Goal: Task Accomplishment & Management: Manage account settings

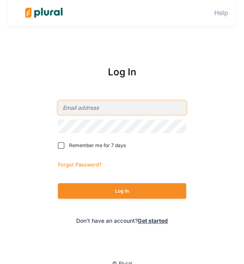
click at [98, 113] on input "email" at bounding box center [122, 108] width 128 height 14
type input "[PERSON_NAME][EMAIL_ADDRESS][PERSON_NAME][DOMAIN_NAME]"
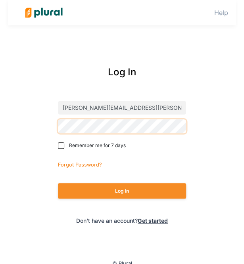
click at [58, 183] on button "Log In" at bounding box center [122, 190] width 128 height 15
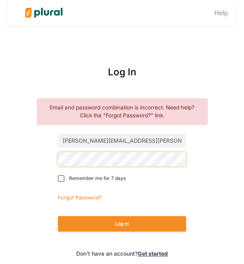
click at [58, 216] on button "Log In" at bounding box center [122, 223] width 128 height 15
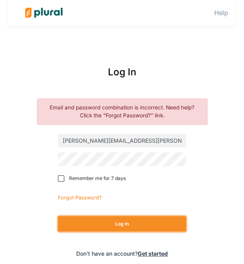
click at [99, 219] on button "Log In" at bounding box center [122, 223] width 128 height 15
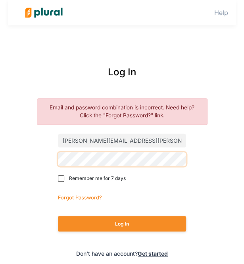
click at [58, 216] on button "Log In" at bounding box center [122, 223] width 128 height 15
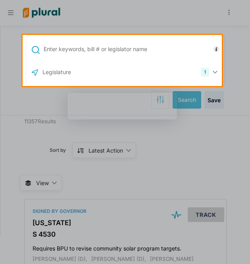
click at [119, 47] on input "text" at bounding box center [133, 49] width 180 height 15
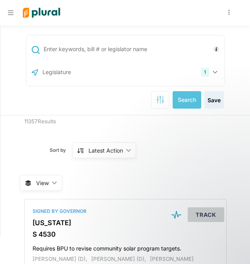
click at [81, 46] on input "text" at bounding box center [133, 49] width 180 height 15
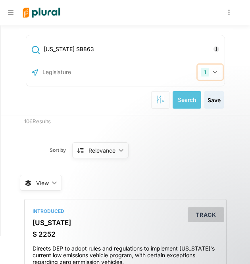
click at [212, 70] on button "1" at bounding box center [209, 72] width 25 height 15
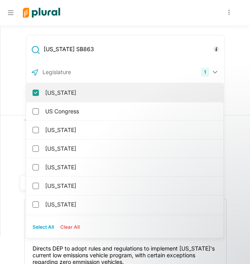
click at [61, 94] on label "[US_STATE]" at bounding box center [130, 93] width 170 height 12
click at [39, 94] on input "[US_STATE]" at bounding box center [36, 93] width 6 height 6
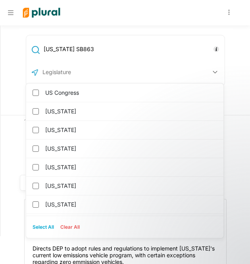
click at [73, 49] on input "[US_STATE] SB863" at bounding box center [133, 49] width 180 height 15
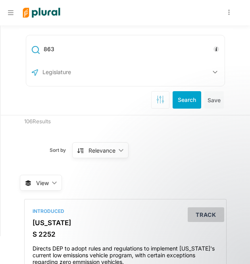
type input "863"
click at [207, 73] on button "button" at bounding box center [214, 72] width 15 height 15
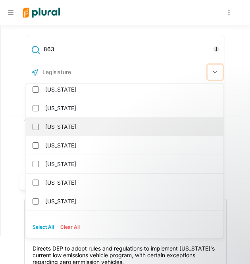
scroll to position [40, 0]
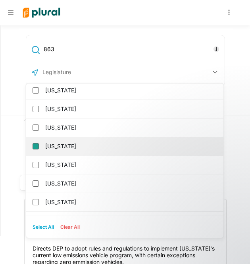
click at [33, 148] on input "[US_STATE]" at bounding box center [36, 146] width 6 height 6
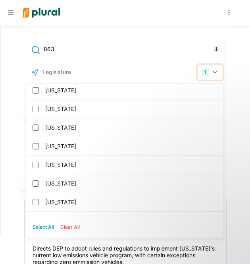
click at [212, 73] on icon "button" at bounding box center [214, 72] width 5 height 3
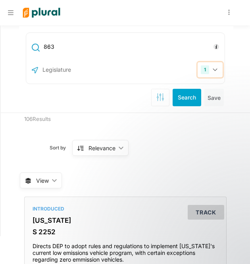
scroll to position [0, 0]
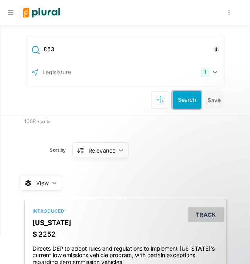
click at [178, 97] on button "Search" at bounding box center [186, 99] width 29 height 17
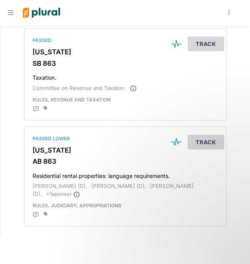
scroll to position [159, 0]
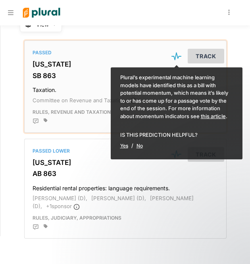
click at [35, 61] on h3 "[US_STATE]" at bounding box center [126, 64] width 186 height 8
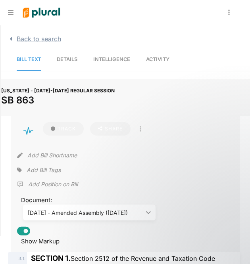
click at [10, 38] on icon "button" at bounding box center [11, 39] width 2 height 4
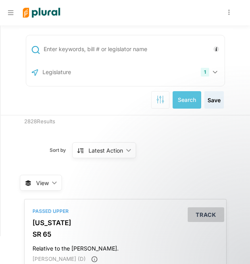
click at [89, 47] on input "text" at bounding box center [133, 49] width 180 height 15
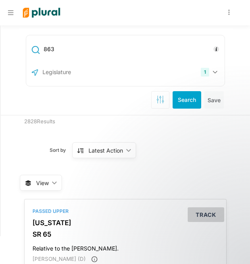
type input "863"
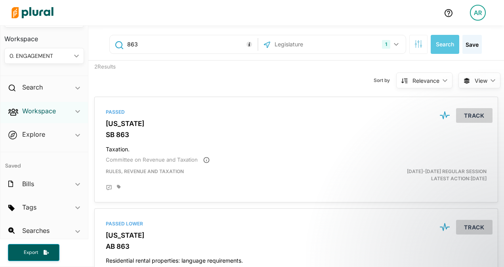
scroll to position [43, 0]
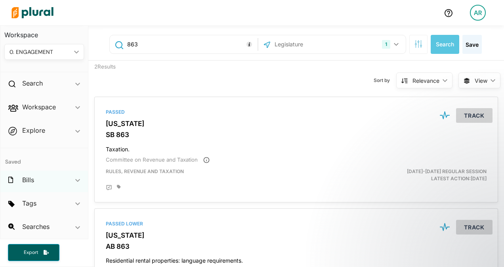
click at [75, 182] on icon "ic_keyboard_arrow_down" at bounding box center [77, 181] width 5 height 4
click at [75, 182] on icon "ic_keyboard_arrow_down" at bounding box center [77, 183] width 5 height 4
click at [249, 115] on button "Track" at bounding box center [474, 115] width 36 height 15
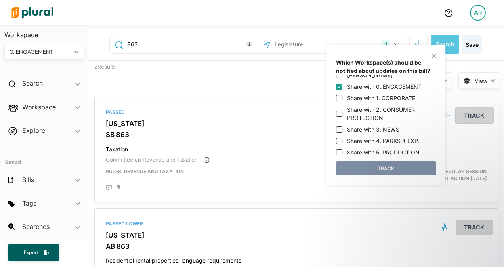
scroll to position [0, 0]
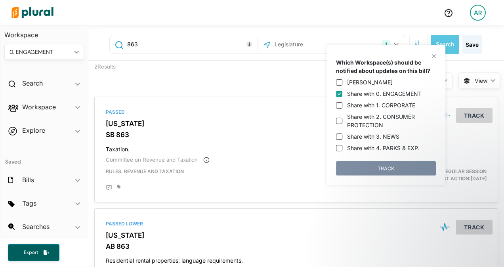
click at [249, 93] on input "Share with 0. ENGAGEMENT" at bounding box center [339, 94] width 6 height 6
checkbox input "false"
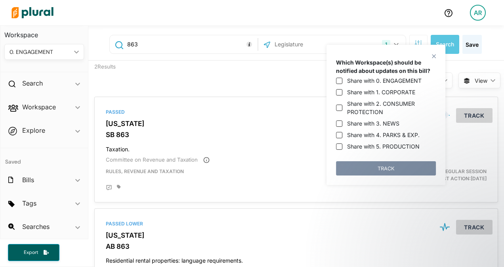
scroll to position [20, 0]
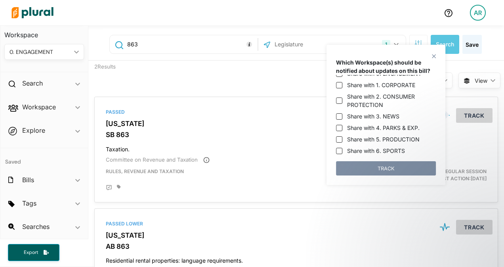
click at [249, 57] on polygon at bounding box center [434, 56] width 7 height 7
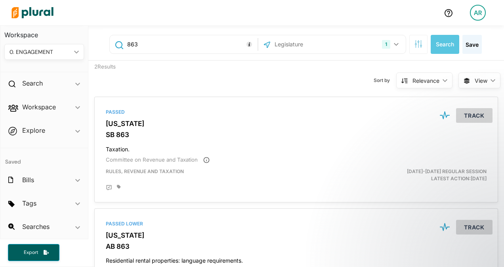
drag, startPoint x: 121, startPoint y: 126, endPoint x: 297, endPoint y: 80, distance: 181.9
click at [249, 80] on div "Sort by Relevance ic_keyboard_arrow_down Relevance Latest Action Latest Action …" at bounding box center [337, 76] width 243 height 30
drag, startPoint x: 107, startPoint y: 124, endPoint x: 288, endPoint y: 82, distance: 186.2
click at [249, 82] on div "Sort by Relevance ic_keyboard_arrow_down Relevance Latest Action Latest Action …" at bounding box center [337, 76] width 243 height 30
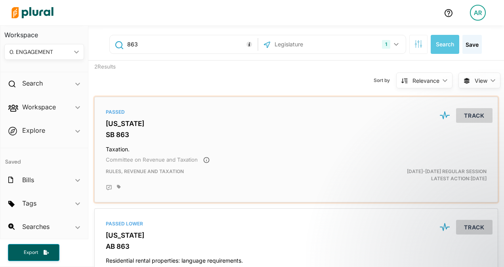
click at [120, 126] on h3 "[US_STATE]" at bounding box center [296, 124] width 381 height 8
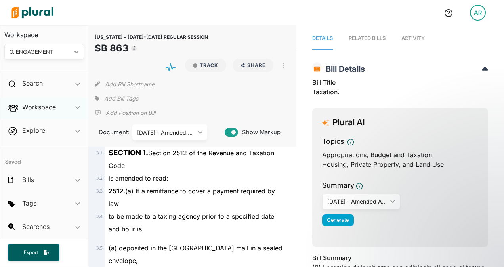
click at [75, 107] on polygon at bounding box center [77, 107] width 5 height 3
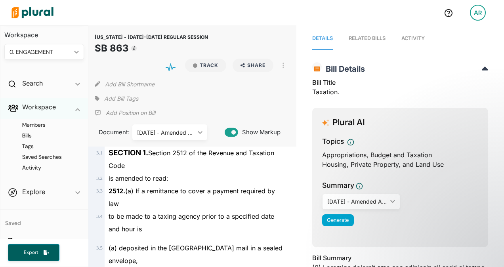
click at [75, 108] on icon "ic_keyboard_arrow_down" at bounding box center [77, 110] width 5 height 4
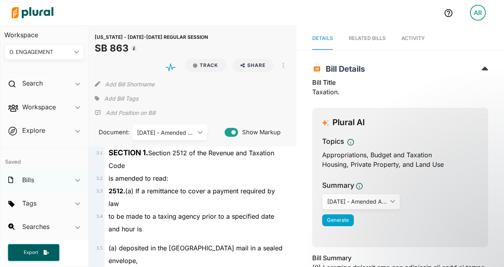
click at [75, 180] on polygon at bounding box center [77, 180] width 5 height 3
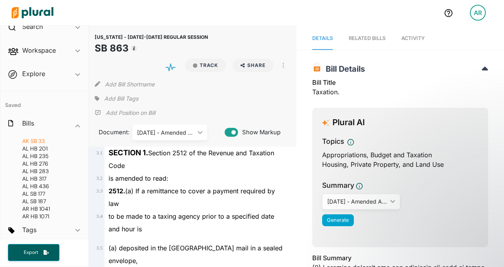
scroll to position [126, 0]
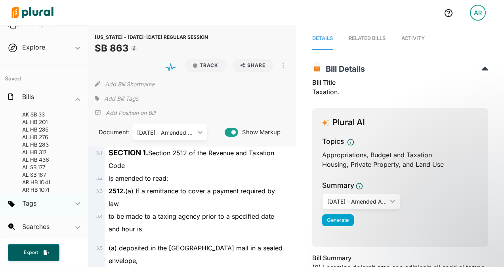
click at [75, 205] on polygon at bounding box center [77, 204] width 5 height 3
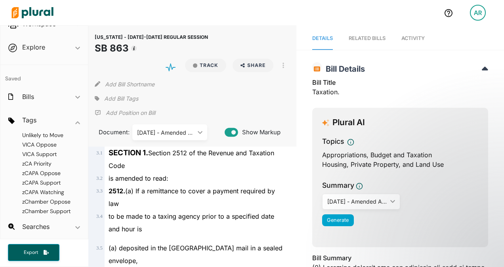
scroll to position [210, 0]
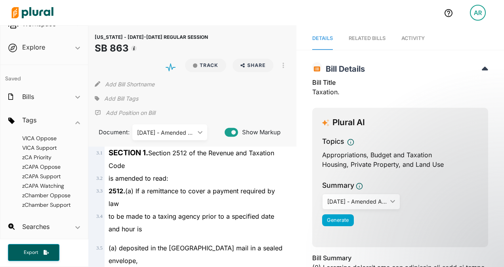
click at [243, 177] on div "is amended to read:" at bounding box center [196, 178] width 182 height 13
click at [205, 69] on button "Track" at bounding box center [205, 65] width 41 height 13
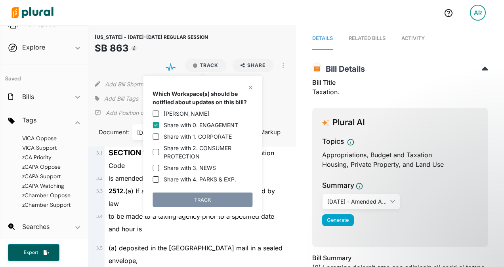
click at [192, 123] on label "Share with 0. ENGAGEMENT" at bounding box center [201, 125] width 75 height 8
click at [159, 123] on input "Share with 0. ENGAGEMENT" at bounding box center [156, 125] width 6 height 6
checkbox input "false"
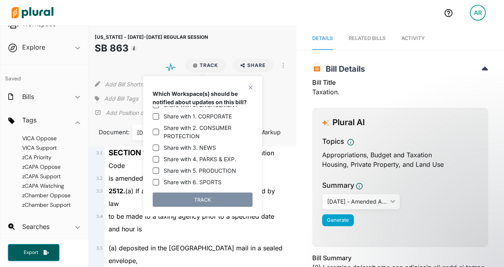
click at [197, 171] on label "Share with 5. PRODUCTION" at bounding box center [200, 171] width 73 height 8
click at [159, 171] on input "Share with 5. PRODUCTION" at bounding box center [156, 171] width 6 height 6
checkbox input "true"
click at [205, 199] on button "TRACK" at bounding box center [203, 200] width 100 height 14
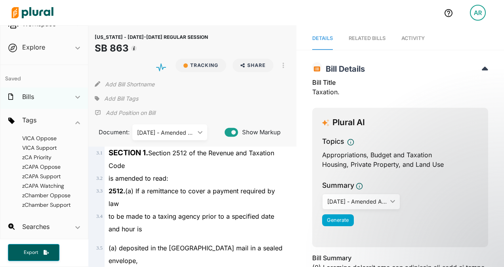
click at [76, 97] on div "Bills ic_keyboard_arrow_down" at bounding box center [44, 98] width 88 height 21
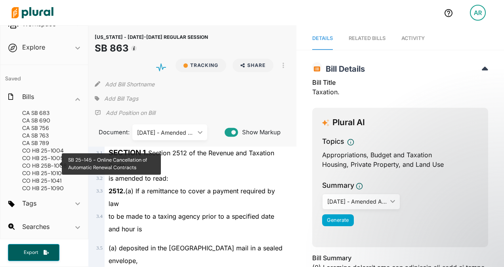
scroll to position [991, 0]
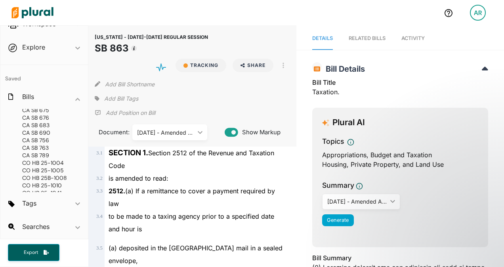
click at [121, 98] on span "Add Bill Tags" at bounding box center [121, 99] width 34 height 8
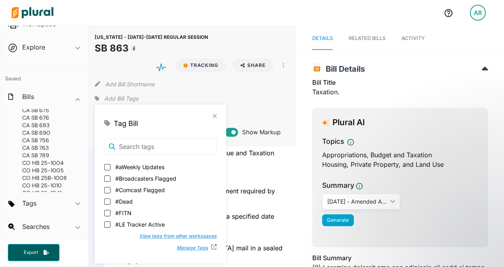
scroll to position [0, 0]
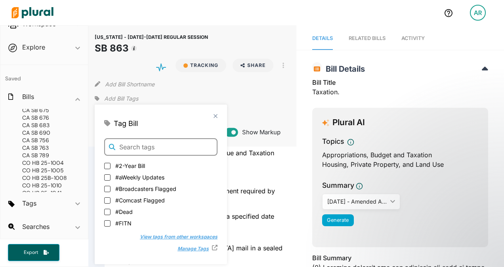
click at [152, 141] on input "text" at bounding box center [160, 146] width 113 height 17
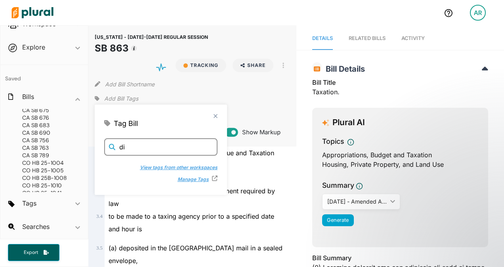
type input "d"
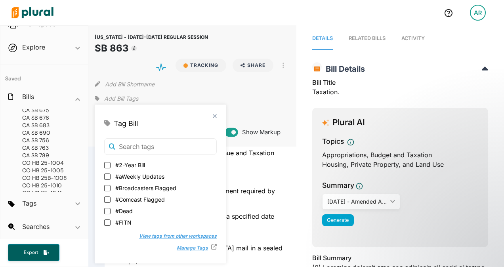
click at [164, 236] on button "View tags from other workspaces" at bounding box center [174, 236] width 86 height 12
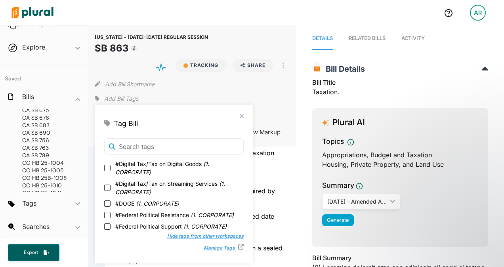
scroll to position [428, 0]
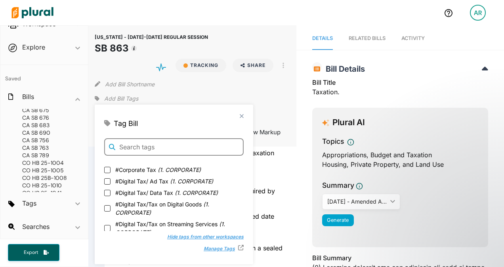
click at [158, 142] on input "text" at bounding box center [174, 146] width 140 height 17
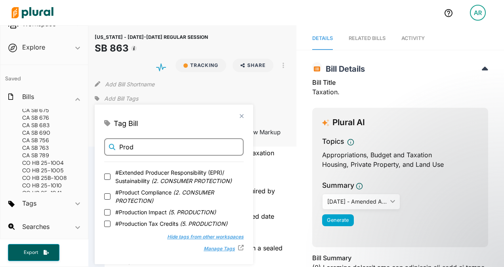
scroll to position [6, 0]
type input "Prod"
click at [104, 224] on input "#Production Tax Credits ( 5. PRODUCTION )" at bounding box center [107, 223] width 6 height 6
checkbox input "true"
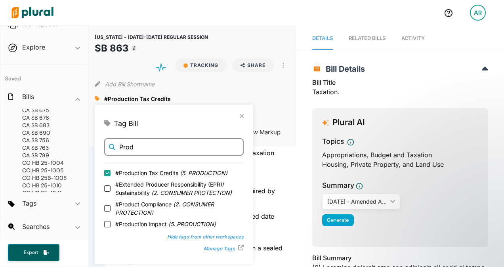
click at [175, 145] on input "Prod" at bounding box center [174, 146] width 140 height 17
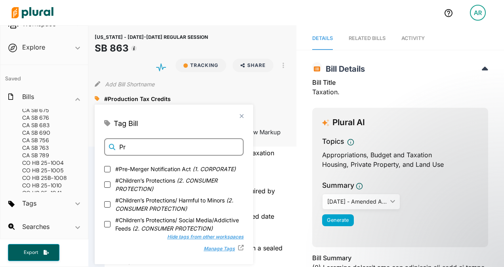
type input "P"
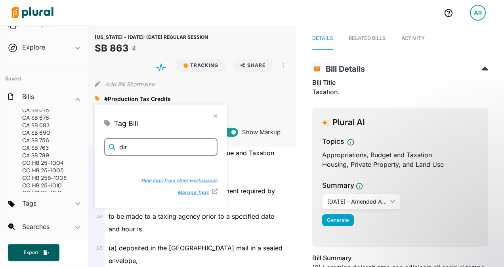
scroll to position [0, 0]
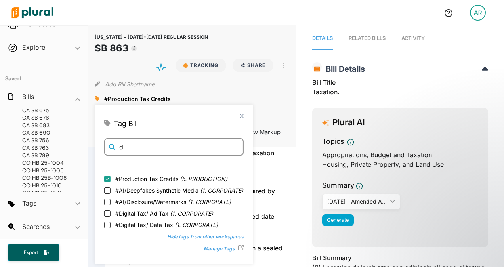
type input "d"
type input "D"
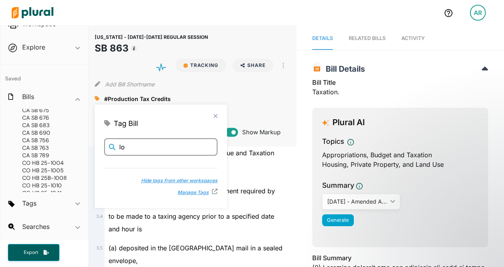
type input "l"
type input "Direct Lobbying"
click at [211, 115] on polygon at bounding box center [214, 116] width 7 height 7
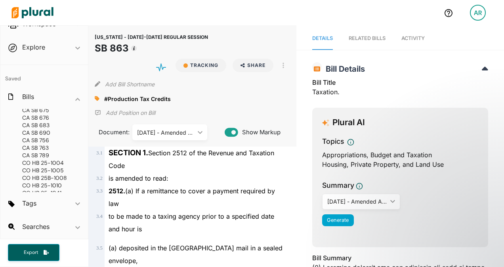
click at [209, 98] on div "#Production Tax Credits close" at bounding box center [192, 99] width 195 height 12
click at [98, 98] on icon at bounding box center [97, 98] width 5 height 5
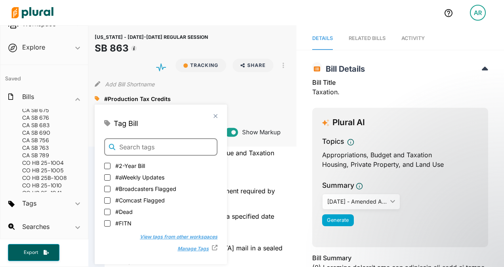
click at [138, 145] on input "text" at bounding box center [160, 146] width 113 height 17
click at [147, 145] on input "text" at bounding box center [160, 146] width 113 height 17
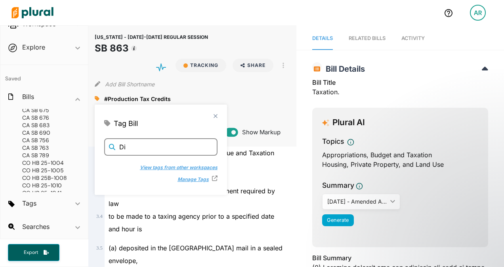
type input "D"
type input "l"
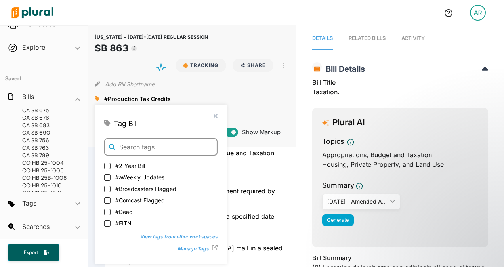
scroll to position [79, 0]
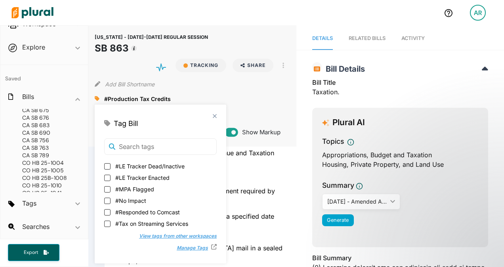
click at [148, 239] on button "View tags from other workspaces" at bounding box center [174, 236] width 86 height 12
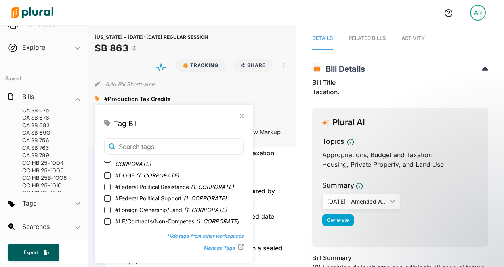
scroll to position [468, 0]
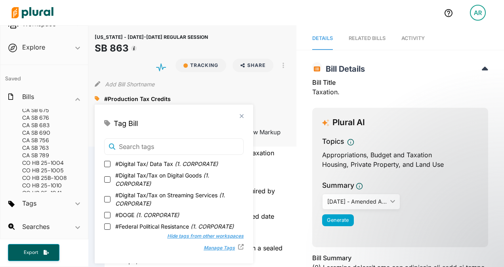
click at [241, 113] on div "close Tag Bill #2-Year Bill #aWeekly Updates #Broadcasters Flagged #Comcast Fla…" at bounding box center [174, 184] width 159 height 159
click at [243, 116] on polygon at bounding box center [241, 116] width 7 height 7
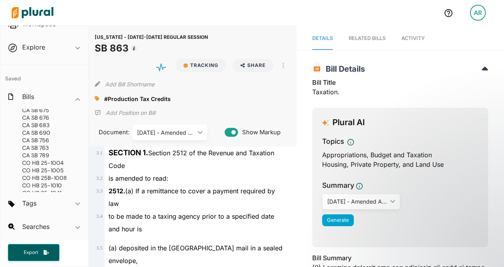
click at [50, 14] on img at bounding box center [33, 13] width 56 height 28
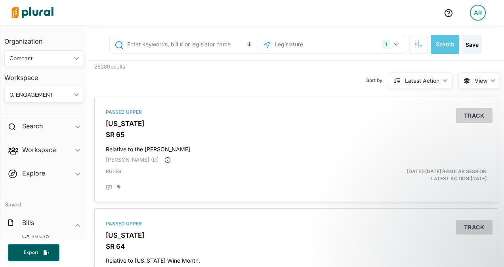
click at [71, 58] on icon "ic_keyboard_arrow_down" at bounding box center [75, 59] width 8 height 4
click at [74, 94] on polygon at bounding box center [76, 95] width 5 height 3
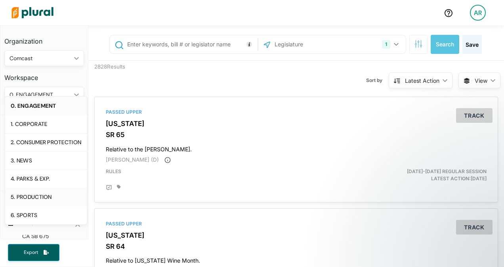
click at [45, 194] on div "5. PRODUCTION" at bounding box center [46, 197] width 71 height 7
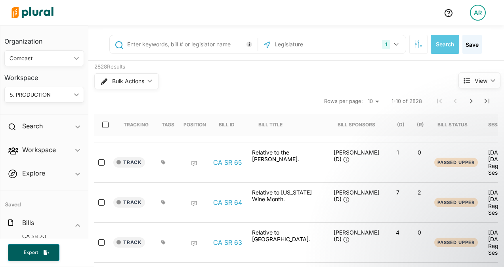
click at [161, 46] on input "text" at bounding box center [190, 44] width 129 height 15
type input "863"
click at [249, 46] on button "Search" at bounding box center [445, 44] width 29 height 19
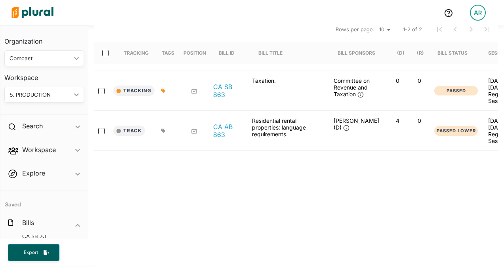
scroll to position [40, 0]
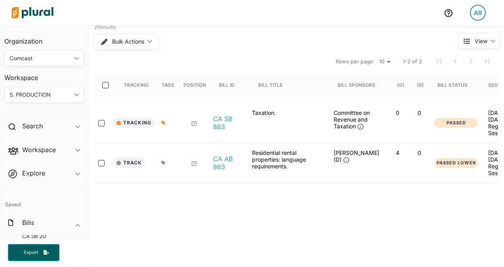
click at [163, 121] on icon at bounding box center [163, 123] width 4 height 4
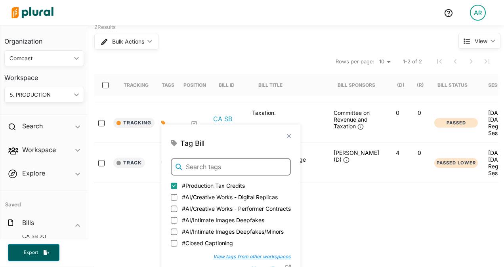
click at [193, 166] on input "text" at bounding box center [231, 166] width 120 height 17
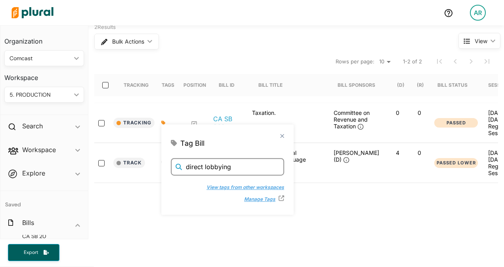
type input "direct lobbying"
click at [249, 199] on button "Manage Tags" at bounding box center [256, 199] width 42 height 12
click at [249, 230] on div "863 1 [US_STATE] [GEOGRAPHIC_DATA] Congress [US_STATE] [US_STATE] [US_STATE] [U…" at bounding box center [296, 224] width 416 height 476
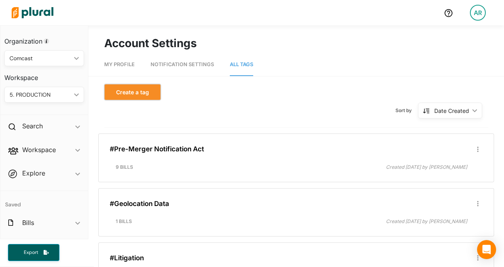
click at [133, 94] on button "Create a tag" at bounding box center [132, 92] width 57 height 16
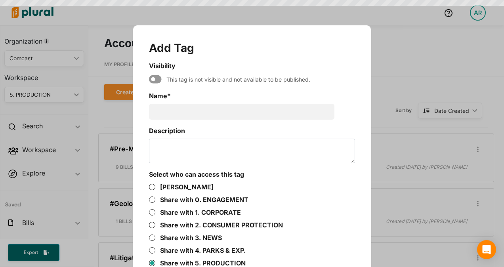
scroll to position [25, 0]
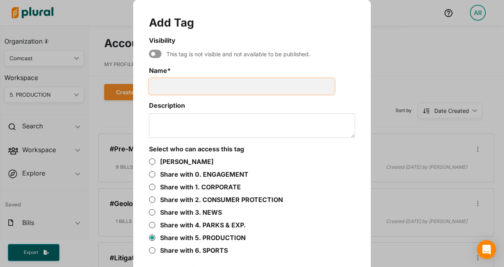
click at [180, 79] on input "Name *" at bounding box center [242, 86] width 186 height 16
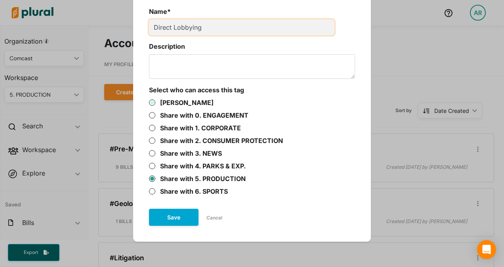
type input "Direct Lobbying"
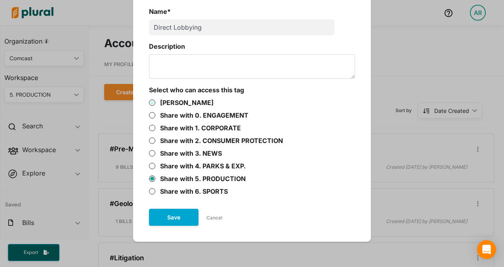
click at [149, 103] on input "[PERSON_NAME]" at bounding box center [152, 103] width 6 height 6
radio input "true"
click at [149, 180] on input "Share with 5. PRODUCTION" at bounding box center [152, 179] width 6 height 6
radio input "true"
click at [166, 219] on button "Save" at bounding box center [174, 217] width 50 height 17
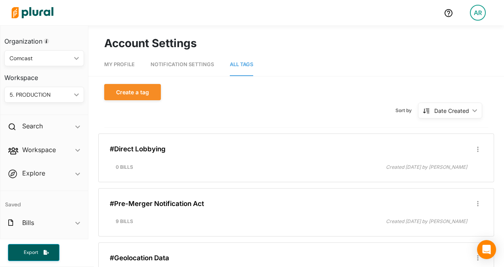
click at [24, 18] on img at bounding box center [33, 13] width 56 height 28
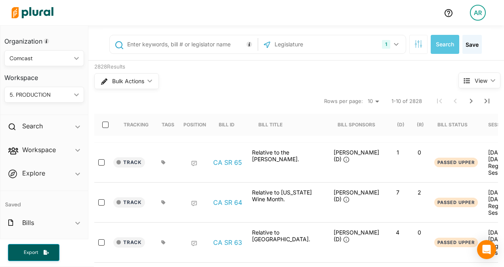
click at [209, 43] on input "text" at bounding box center [190, 44] width 129 height 15
type input "863"
click at [435, 38] on button "Search" at bounding box center [445, 44] width 29 height 19
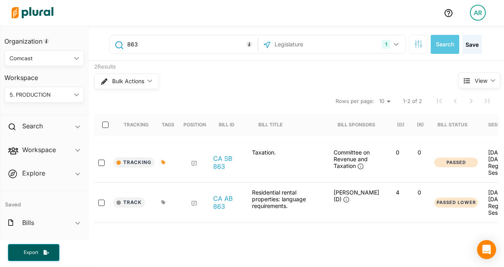
click at [161, 161] on icon at bounding box center [163, 162] width 4 height 5
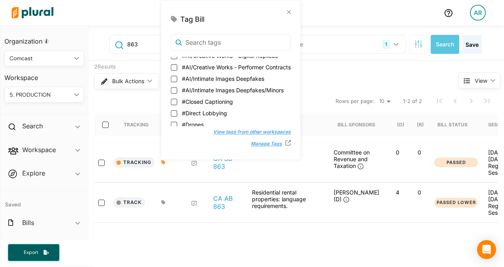
scroll to position [1, 0]
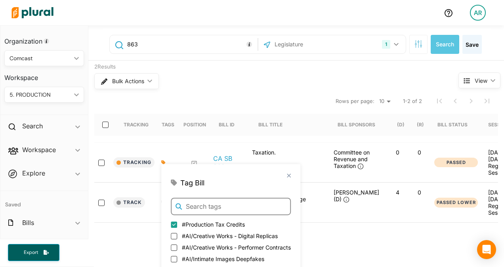
click at [216, 43] on body "AR Organization Comcast ic_keyboard_arrow_down Personal Comcast Workspace 5. PR…" at bounding box center [252, 133] width 504 height 267
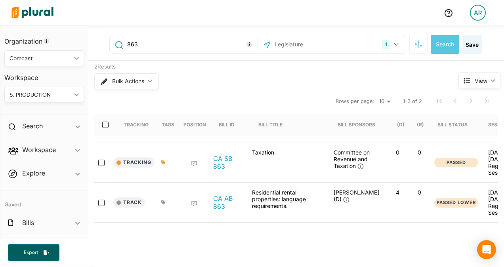
click at [160, 163] on div at bounding box center [167, 162] width 20 height 27
click at [164, 160] on icon at bounding box center [163, 162] width 4 height 5
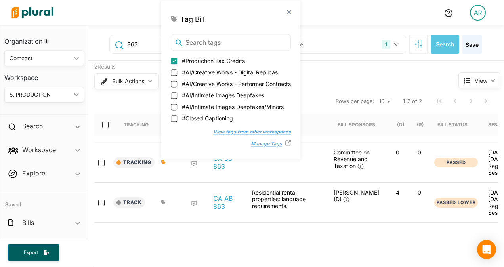
click at [181, 171] on div at bounding box center [193, 162] width 32 height 27
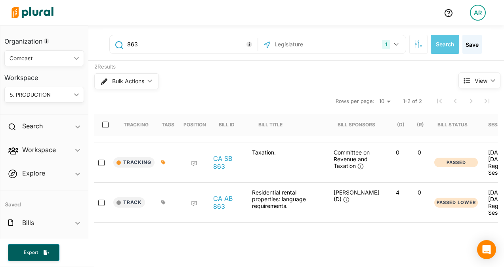
click at [163, 163] on icon at bounding box center [163, 163] width 4 height 4
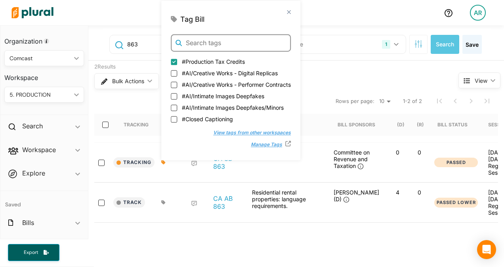
click at [216, 47] on body "AR Organization Comcast ic_keyboard_arrow_down Personal Comcast Workspace 5. PR…" at bounding box center [252, 133] width 504 height 267
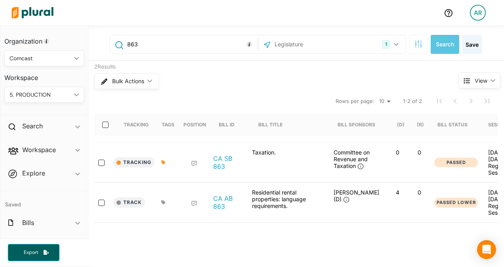
click at [160, 159] on div at bounding box center [167, 162] width 20 height 27
click at [161, 159] on div at bounding box center [167, 162] width 20 height 27
click at [164, 161] on icon at bounding box center [163, 163] width 4 height 4
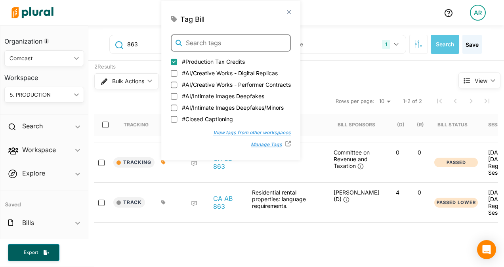
click at [234, 42] on body "AR Organization Comcast ic_keyboard_arrow_down Personal Comcast Workspace 5. PR…" at bounding box center [252, 133] width 504 height 267
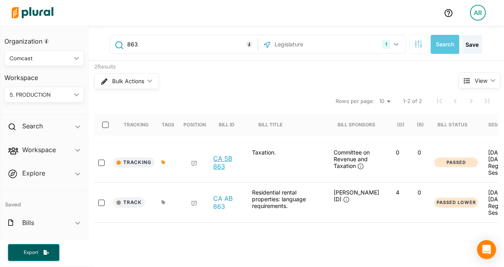
click at [224, 155] on link "CA SB 863" at bounding box center [228, 163] width 30 height 16
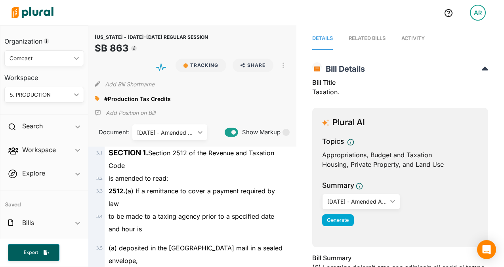
click at [99, 99] on icon at bounding box center [97, 98] width 5 height 5
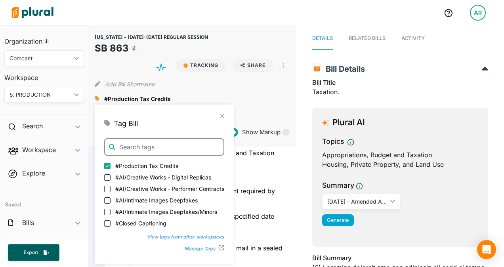
click at [130, 146] on input "text" at bounding box center [164, 146] width 120 height 17
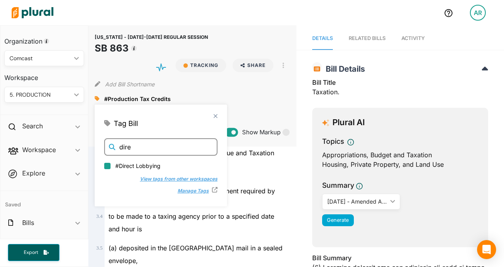
type input "dire"
click at [106, 165] on input "#Direct Lobbying" at bounding box center [107, 165] width 6 height 6
checkbox input "true"
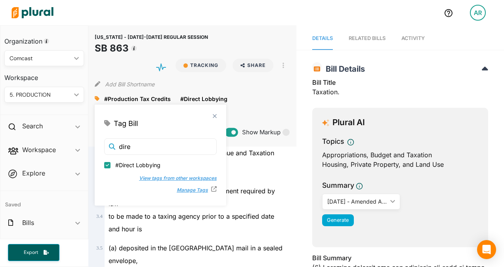
click at [211, 114] on polygon at bounding box center [214, 116] width 7 height 7
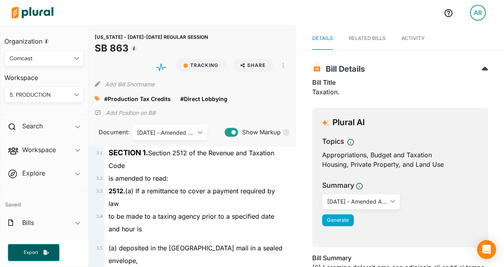
click at [34, 8] on img at bounding box center [33, 13] width 56 height 28
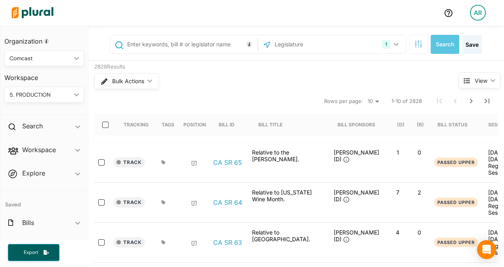
click at [469, 80] on span "View ic_keyboard_arrow_down" at bounding box center [480, 81] width 42 height 16
click at [467, 101] on icon "Next Page" at bounding box center [472, 101] width 10 height 10
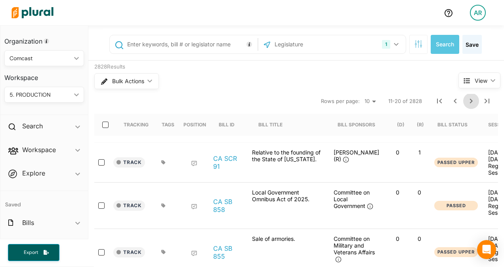
click at [467, 99] on icon "Next Page" at bounding box center [472, 101] width 10 height 10
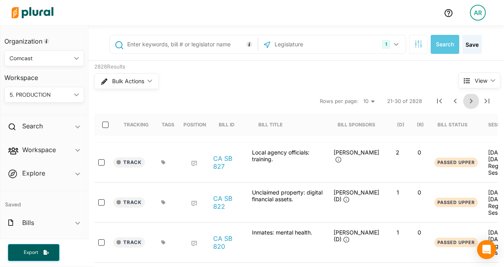
click at [467, 97] on icon "Next Page" at bounding box center [472, 101] width 10 height 10
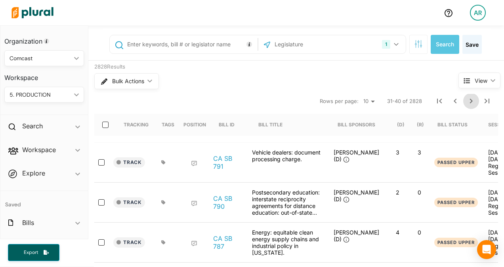
click at [467, 98] on icon "Next Page" at bounding box center [472, 101] width 10 height 10
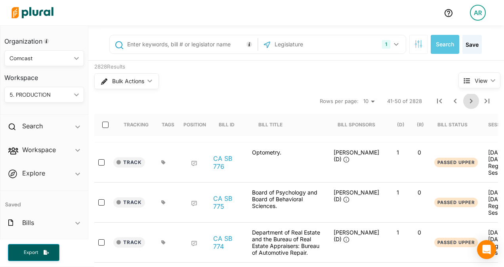
click at [470, 99] on icon "Next Page" at bounding box center [471, 101] width 3 height 5
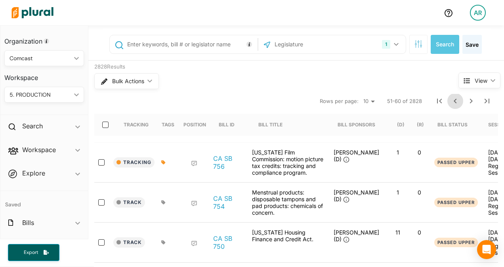
click at [451, 101] on icon "Previous Page" at bounding box center [456, 101] width 10 height 10
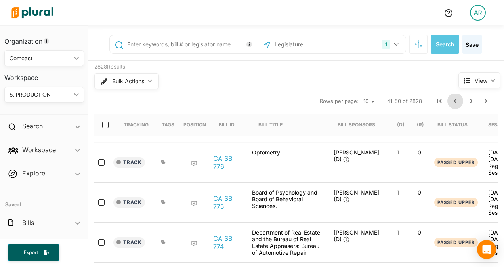
click at [451, 101] on icon "Previous Page" at bounding box center [456, 101] width 10 height 10
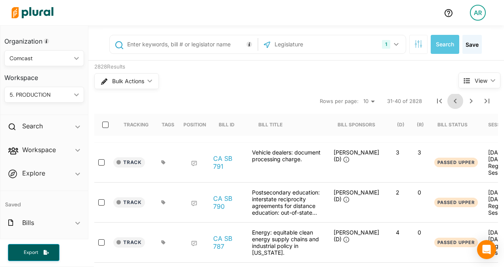
click at [451, 101] on icon "Previous Page" at bounding box center [456, 101] width 10 height 10
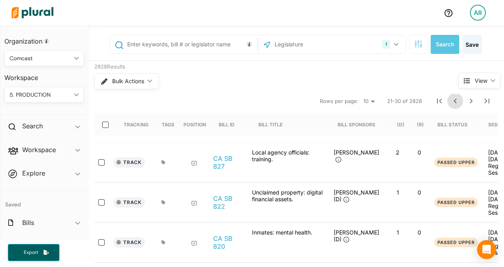
click at [451, 101] on icon "Previous Page" at bounding box center [456, 101] width 10 height 10
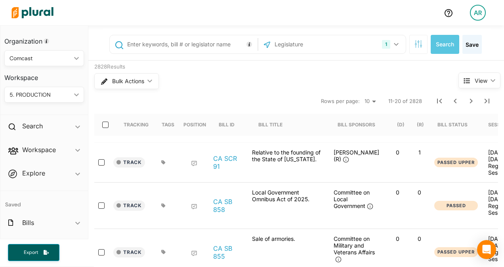
click at [167, 49] on input "text" at bounding box center [190, 44] width 129 height 15
type input "863"
click at [431, 44] on button "Search" at bounding box center [445, 44] width 29 height 19
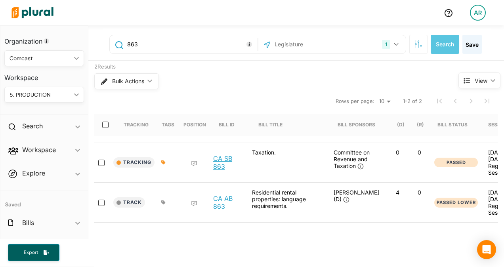
click at [228, 158] on link "CA SB 863" at bounding box center [228, 163] width 30 height 16
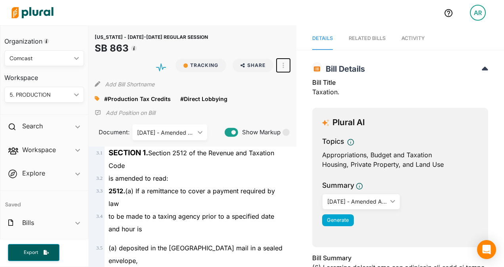
click at [283, 61] on button "button" at bounding box center [283, 65] width 13 height 13
click at [280, 90] on div "Add Bill Shortname" at bounding box center [192, 83] width 195 height 16
click at [75, 126] on icon "ic_keyboard_arrow_down" at bounding box center [77, 127] width 5 height 4
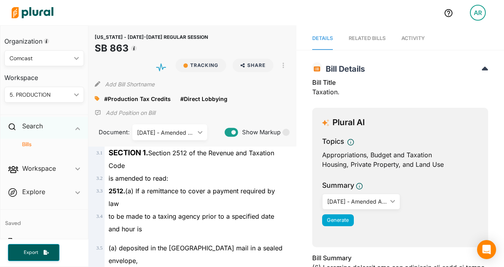
click at [75, 126] on span "ic_keyboard_arrow_down" at bounding box center [77, 128] width 5 height 12
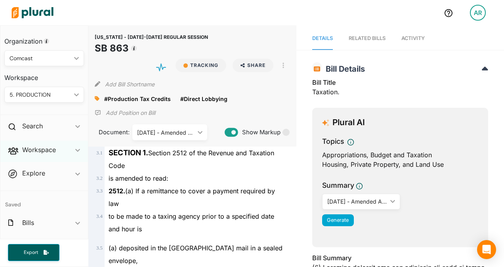
click at [71, 144] on div "Workspace ic_keyboard_arrow_down" at bounding box center [44, 151] width 88 height 21
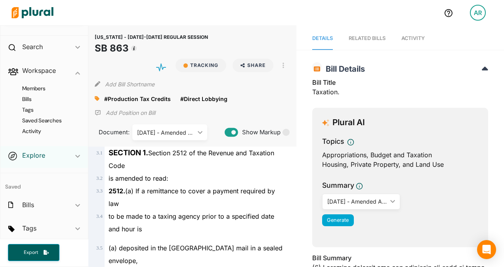
scroll to position [104, 0]
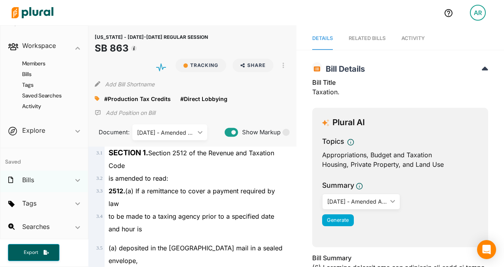
click at [75, 181] on icon "ic_keyboard_arrow_down" at bounding box center [77, 181] width 5 height 4
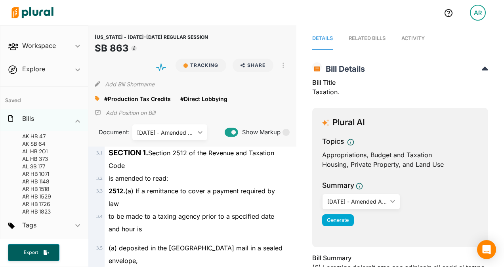
scroll to position [119, 0]
click at [67, 121] on div "Bills ic_keyboard_arrow_down" at bounding box center [44, 119] width 88 height 21
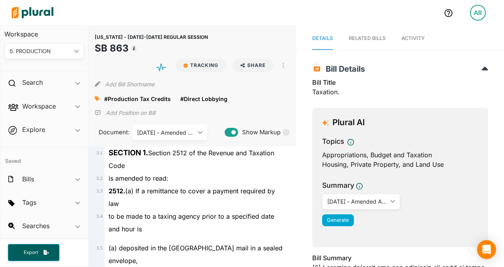
scroll to position [43, 0]
click at [77, 202] on div "Tags ic_keyboard_arrow_down" at bounding box center [44, 204] width 88 height 21
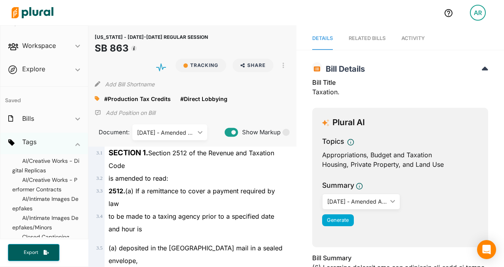
click at [75, 143] on icon "ic_keyboard_arrow_down" at bounding box center [77, 145] width 5 height 4
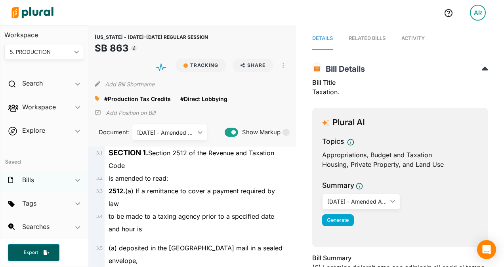
scroll to position [43, 0]
click at [46, 7] on img at bounding box center [33, 13] width 56 height 28
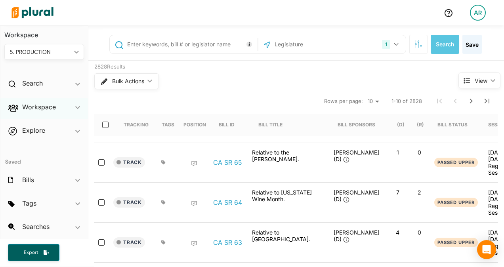
click at [74, 117] on div "Workspace ic_keyboard_arrow_down" at bounding box center [44, 108] width 88 height 21
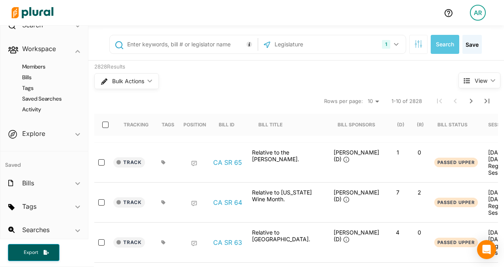
scroll to position [104, 0]
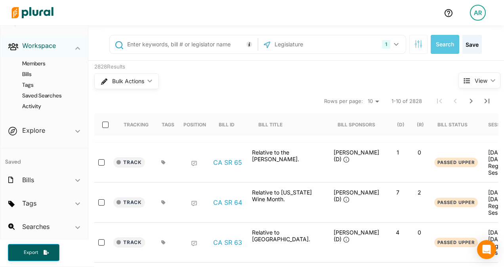
click at [55, 44] on h2 "Workspace" at bounding box center [39, 45] width 34 height 9
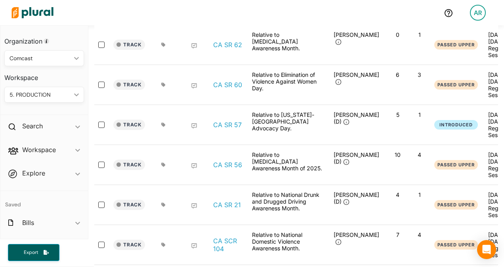
scroll to position [0, 0]
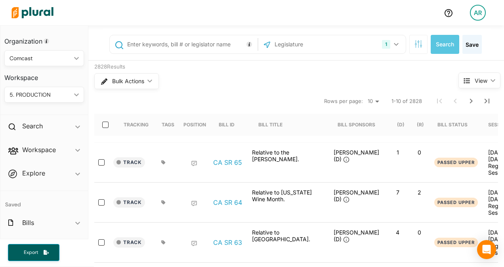
click at [73, 90] on div "5. PRODUCTION ic_keyboard_arrow_down" at bounding box center [44, 95] width 80 height 16
click at [231, 76] on div "Bulk Actions ic_keyboard_arrow_down" at bounding box center [261, 81] width 335 height 21
click at [56, 93] on div "5. PRODUCTION" at bounding box center [40, 95] width 61 height 8
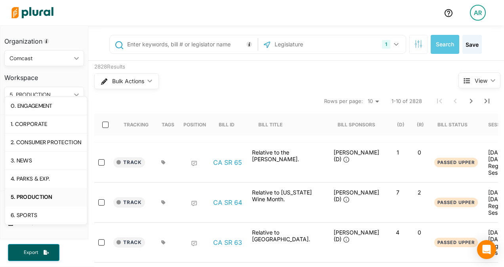
click at [56, 93] on div "5. PRODUCTION" at bounding box center [40, 95] width 61 height 8
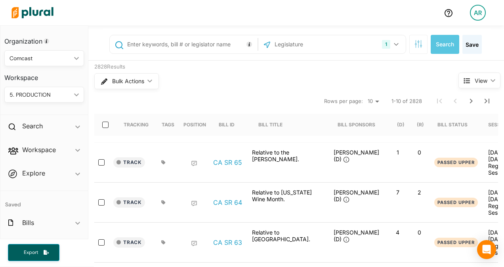
click at [222, 95] on nav "Rows per page: 10 20 50 1-10 of 2828" at bounding box center [296, 101] width 404 height 22
click at [175, 49] on input "text" at bounding box center [190, 44] width 129 height 15
type input "863"
click at [438, 53] on button "Search" at bounding box center [445, 44] width 29 height 19
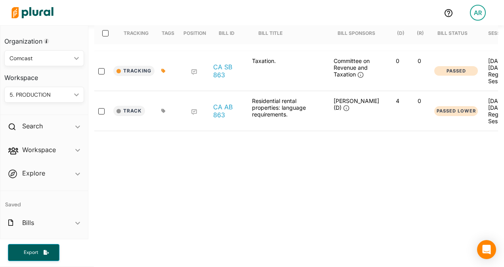
scroll to position [79, 0]
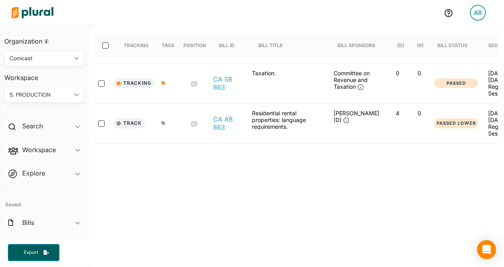
click at [161, 178] on div "863 1 [US_STATE] [GEOGRAPHIC_DATA] Congress [US_STATE] [US_STATE] [US_STATE] [U…" at bounding box center [296, 184] width 416 height 476
click at [218, 81] on link "CA SB 863" at bounding box center [228, 83] width 30 height 16
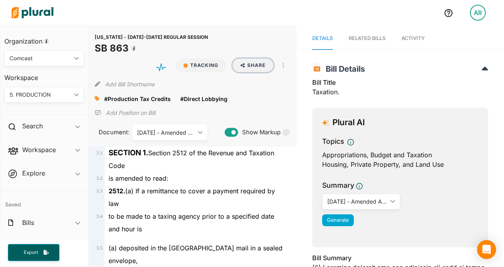
click at [243, 63] on button "Share" at bounding box center [253, 65] width 41 height 13
click at [245, 38] on div "CALIFORNIA - 2025-2026 REGULAR SESSION SB 863 Tracking Share Email LinkedIn X F…" at bounding box center [192, 44] width 195 height 24
click at [43, 8] on img at bounding box center [33, 13] width 56 height 28
